Goal: Register for event/course

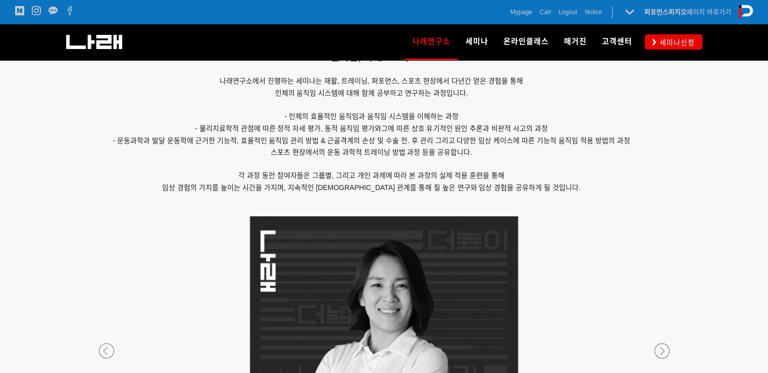
scroll to position [538, 0]
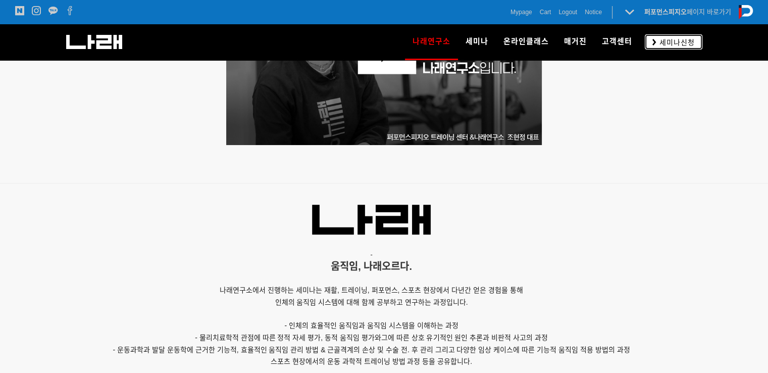
click at [662, 36] on link "세미나신청" at bounding box center [674, 41] width 58 height 15
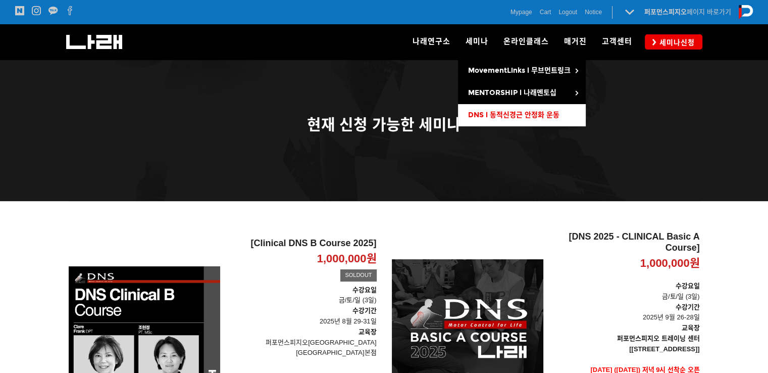
click at [496, 114] on span "DNS l 동적신경근 안정화 운동" at bounding box center [513, 115] width 91 height 9
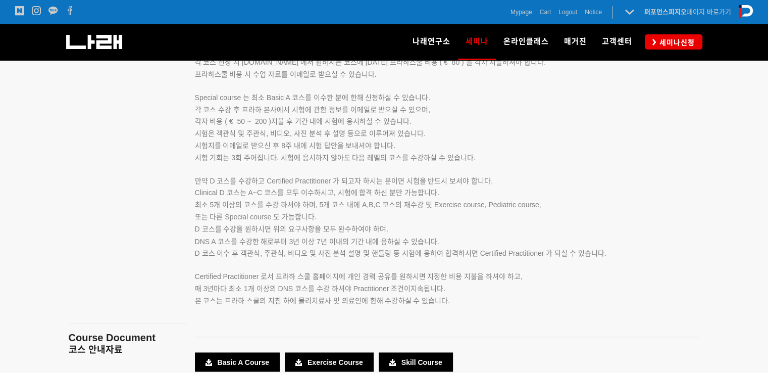
scroll to position [1911, 0]
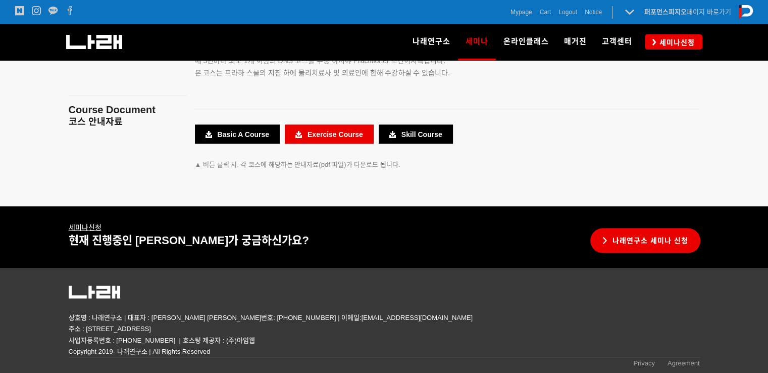
click at [306, 139] on link "Exercise Course" at bounding box center [329, 133] width 89 height 19
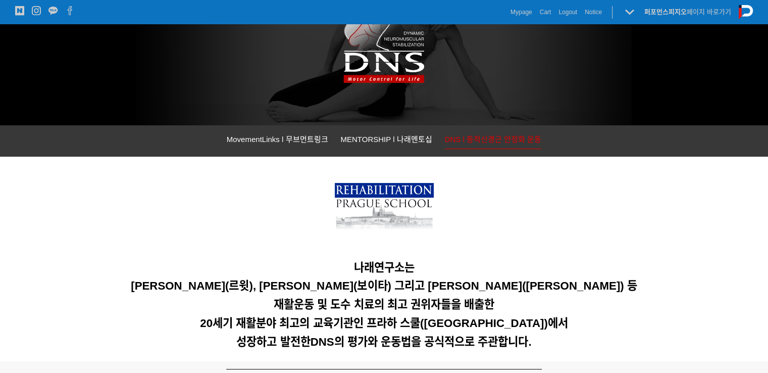
scroll to position [0, 0]
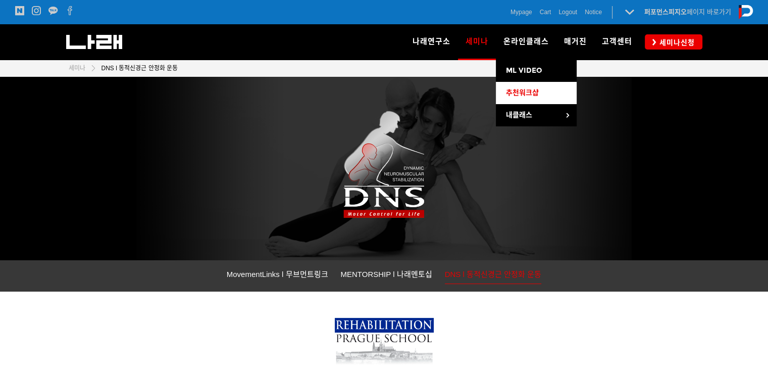
click at [533, 93] on span "추천워크샵" at bounding box center [522, 92] width 33 height 9
